Goal: Task Accomplishment & Management: Manage account settings

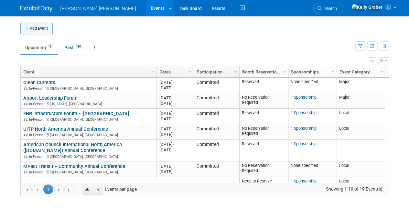
click at [39, 29] on button "Add Event" at bounding box center [36, 29] width 32 height 12
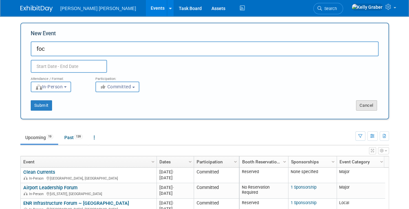
type input "foc"
click at [369, 105] on button "Cancel" at bounding box center [366, 105] width 21 height 10
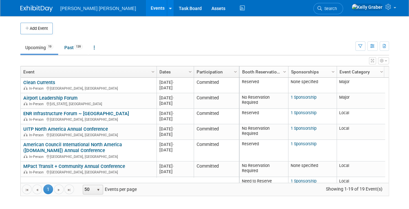
click at [337, 8] on span "Search" at bounding box center [329, 8] width 15 height 5
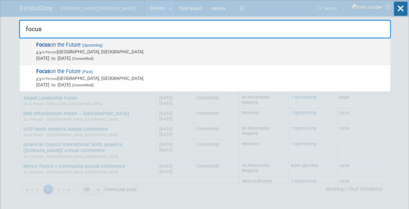
type input "focus"
click at [71, 53] on span "In-Person [GEOGRAPHIC_DATA], [GEOGRAPHIC_DATA]" at bounding box center [211, 51] width 350 height 6
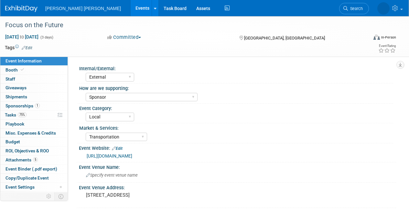
select select "External"
select select "Sponsor"
select select "Local"
select select "Transportation"
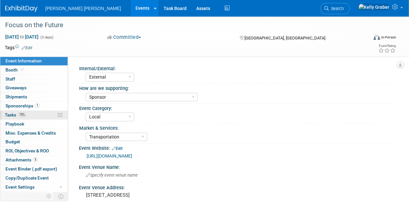
click at [16, 114] on span "Tasks 75%" at bounding box center [16, 114] width 22 height 5
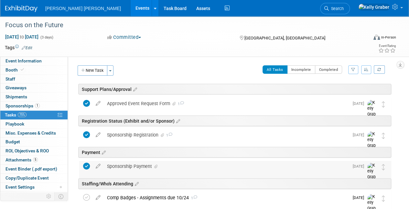
click at [149, 164] on div "Sponsorship Payment" at bounding box center [226, 166] width 245 height 11
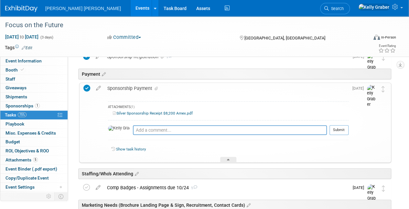
scroll to position [65, 0]
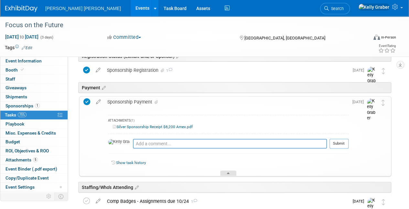
click at [227, 172] on icon at bounding box center [228, 174] width 3 height 4
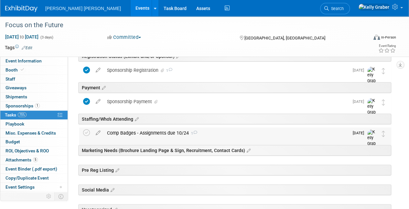
click at [156, 132] on div "Comp Badges - Assignments due 10/24 1" at bounding box center [226, 132] width 245 height 11
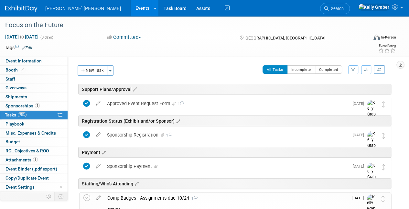
scroll to position [16, 0]
